Goal: Navigation & Orientation: Find specific page/section

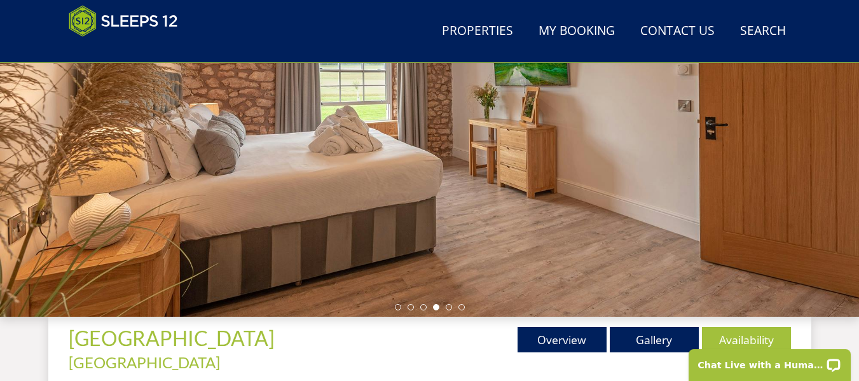
scroll to position [233, 0]
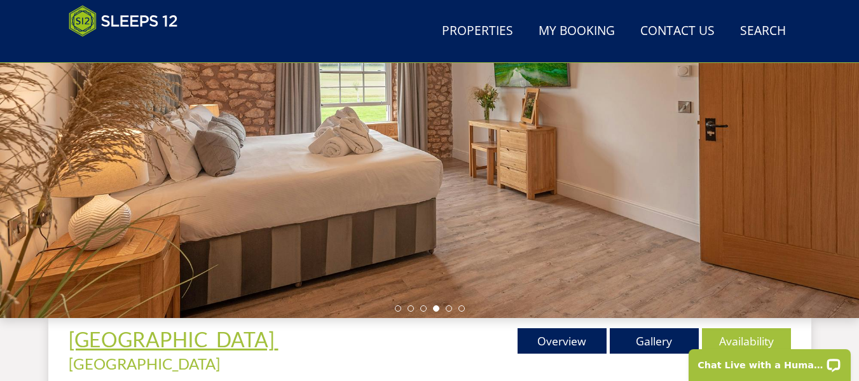
click at [92, 345] on span "Inwood Farmhouse" at bounding box center [172, 339] width 206 height 25
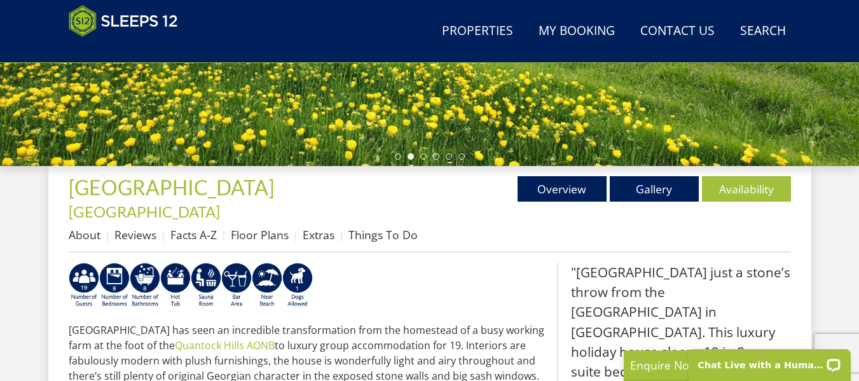
scroll to position [387, 0]
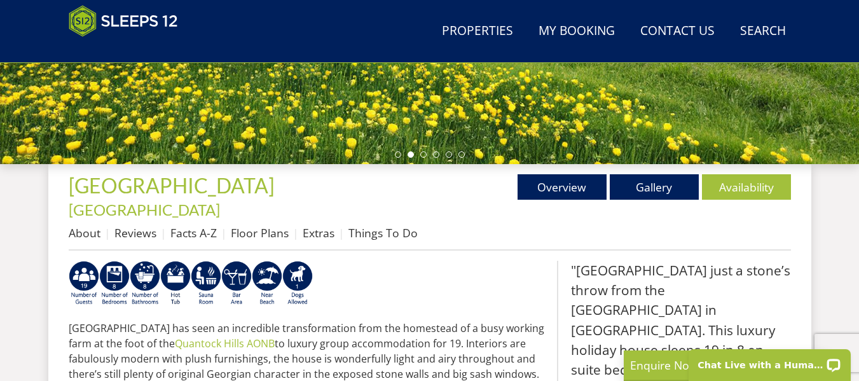
click at [357, 192] on h1 "Inwood Farmhouse - Somerset" at bounding box center [249, 196] width 361 height 45
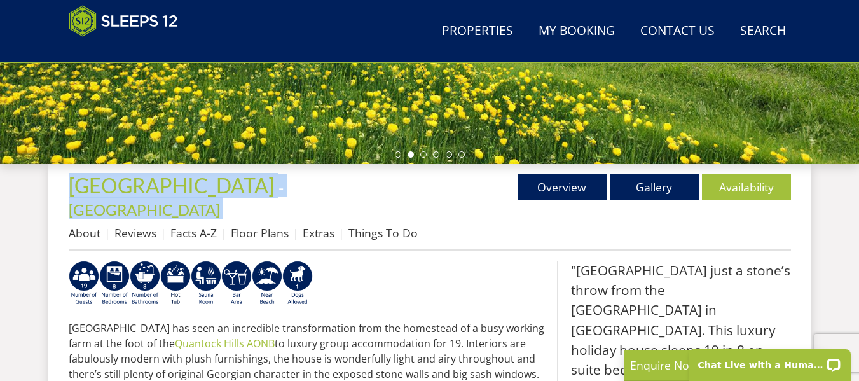
click at [357, 192] on h1 "Inwood Farmhouse - Somerset" at bounding box center [249, 196] width 361 height 45
copy div "Inwood Farmhouse - Somerset"
